Goal: Task Accomplishment & Management: Manage account settings

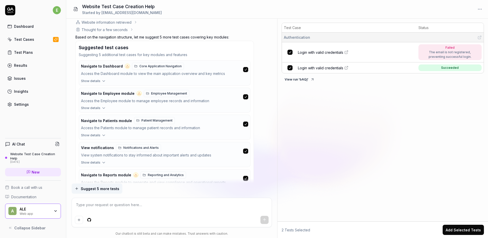
scroll to position [1049, 0]
click at [159, 94] on span "Employee Management" at bounding box center [169, 92] width 36 height 5
type textarea "*"
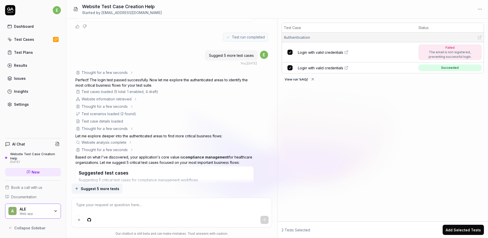
scroll to position [665, 0]
type textarea "*"
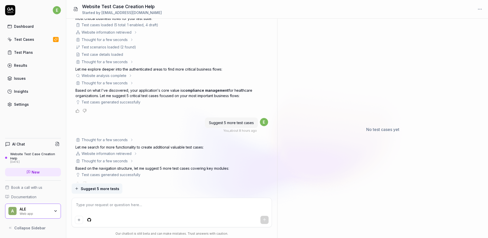
scroll to position [732, 0]
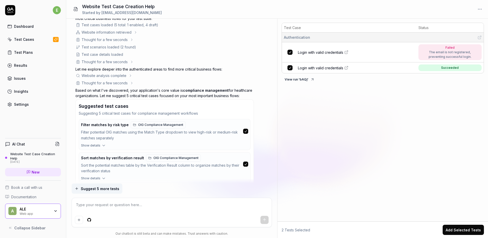
click at [21, 105] on div "Settings" at bounding box center [21, 104] width 15 height 5
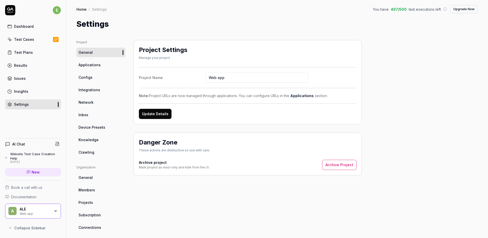
click at [92, 77] on link "Configs" at bounding box center [100, 77] width 49 height 9
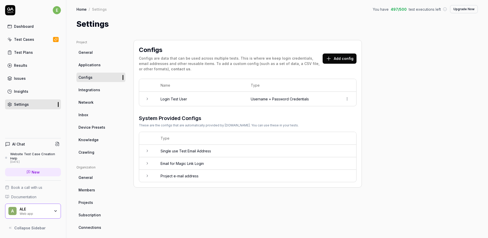
click at [146, 98] on icon at bounding box center [147, 99] width 4 height 4
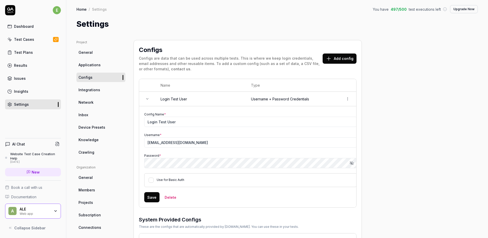
click at [146, 98] on icon at bounding box center [147, 99] width 4 height 4
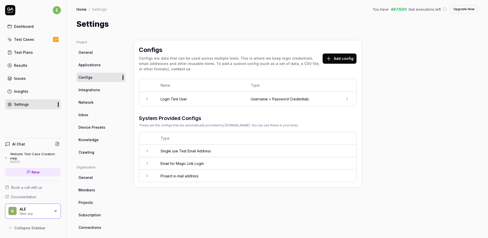
click at [345, 57] on button "Add config" at bounding box center [339, 58] width 34 height 10
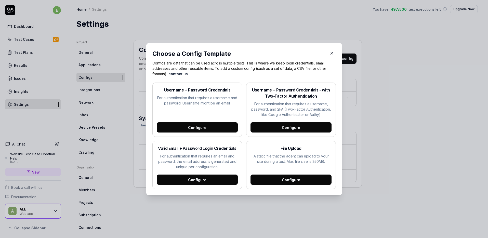
click at [334, 51] on button "button" at bounding box center [331, 53] width 8 height 8
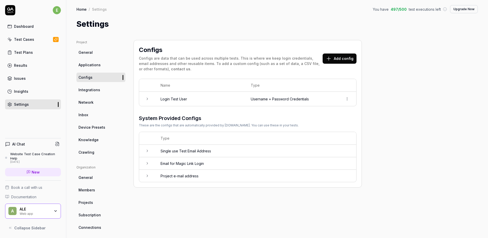
click at [29, 25] on div "Dashboard" at bounding box center [24, 26] width 20 height 5
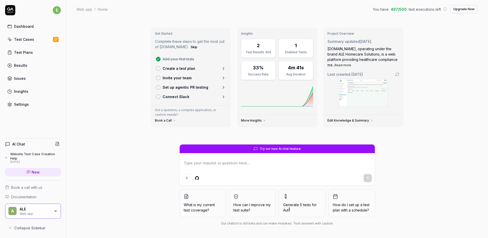
type textarea "*"
